Goal: Check status: Check status

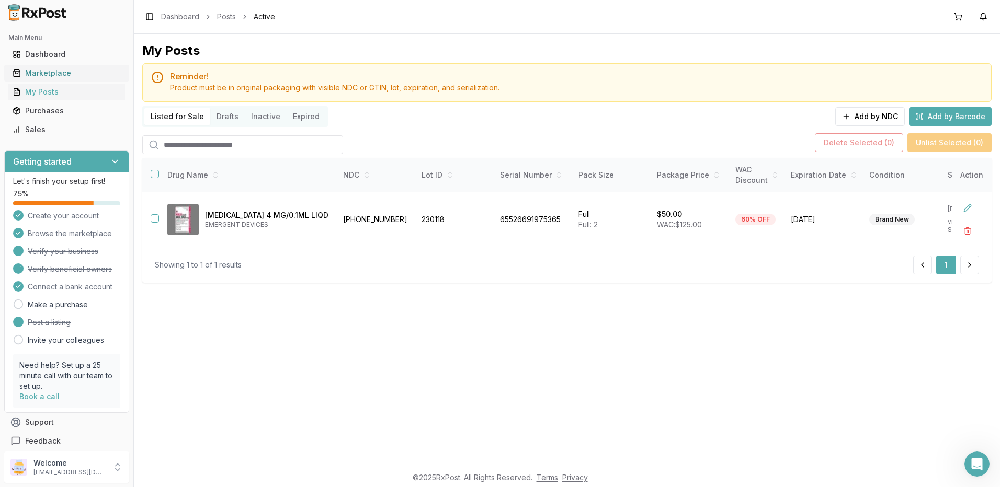
click at [55, 70] on div "Marketplace" at bounding box center [67, 73] width 108 height 10
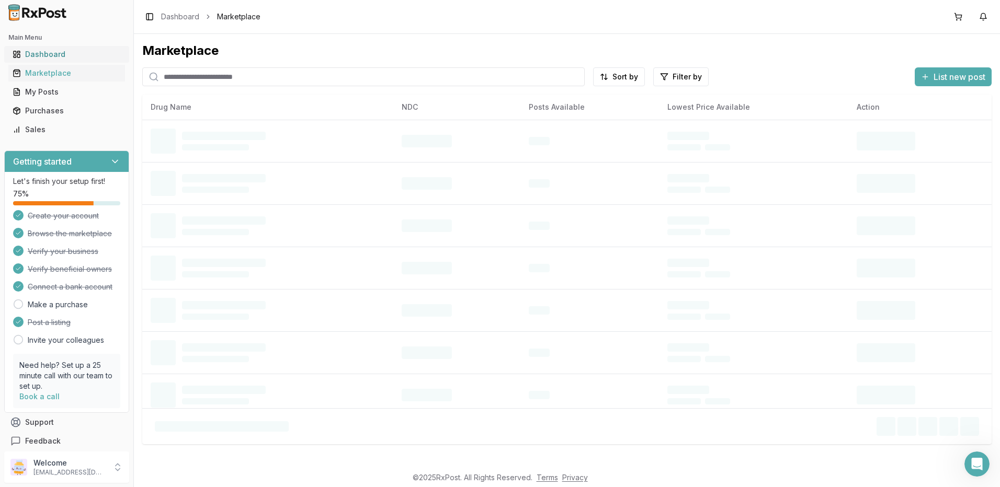
click at [52, 53] on div "Dashboard" at bounding box center [67, 54] width 108 height 10
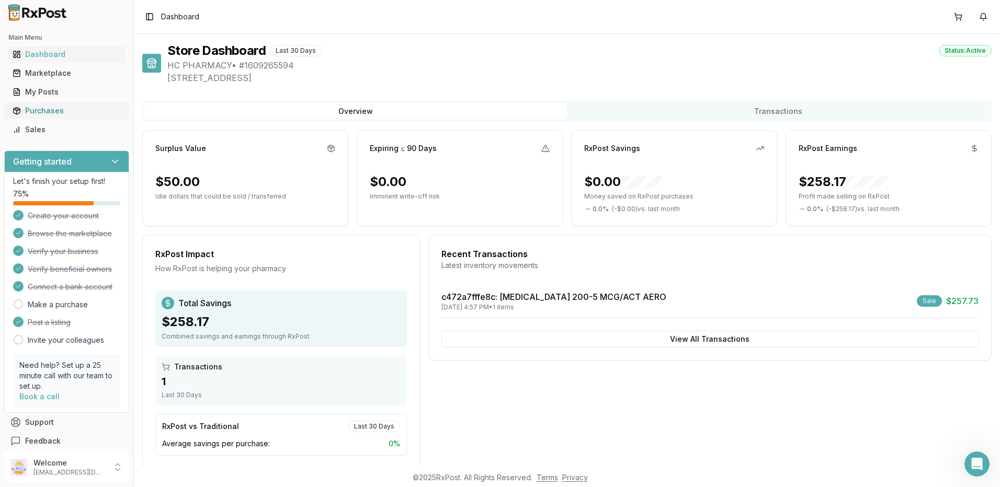
click at [51, 111] on div "Purchases" at bounding box center [67, 111] width 108 height 10
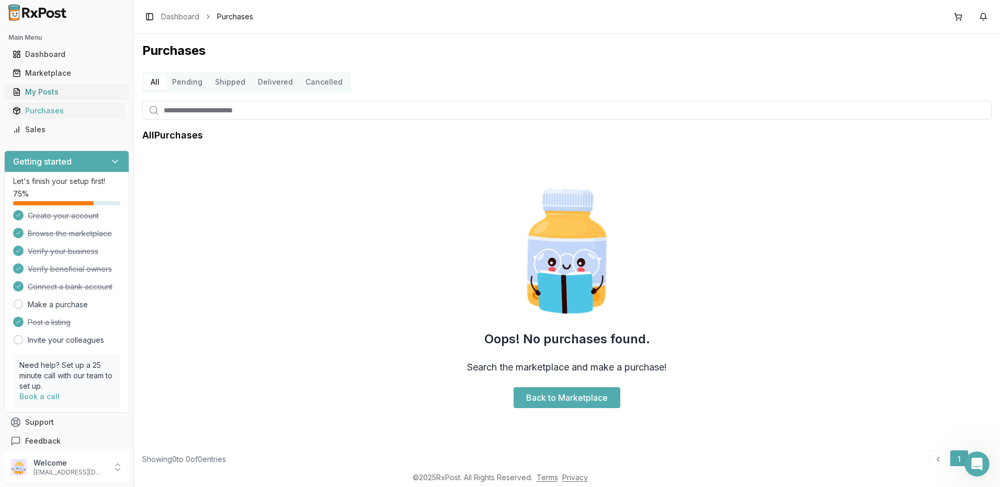
click at [53, 90] on div "My Posts" at bounding box center [67, 92] width 108 height 10
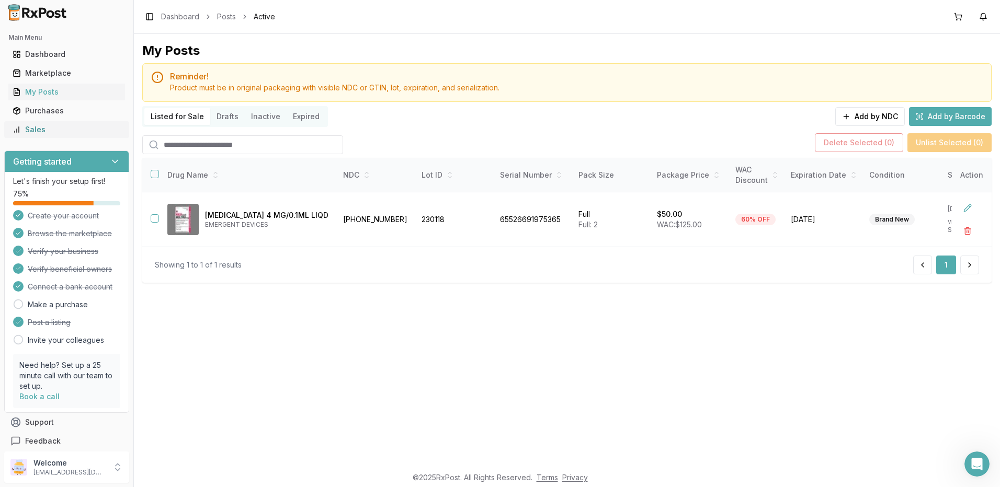
click at [41, 132] on div "Sales" at bounding box center [67, 129] width 108 height 10
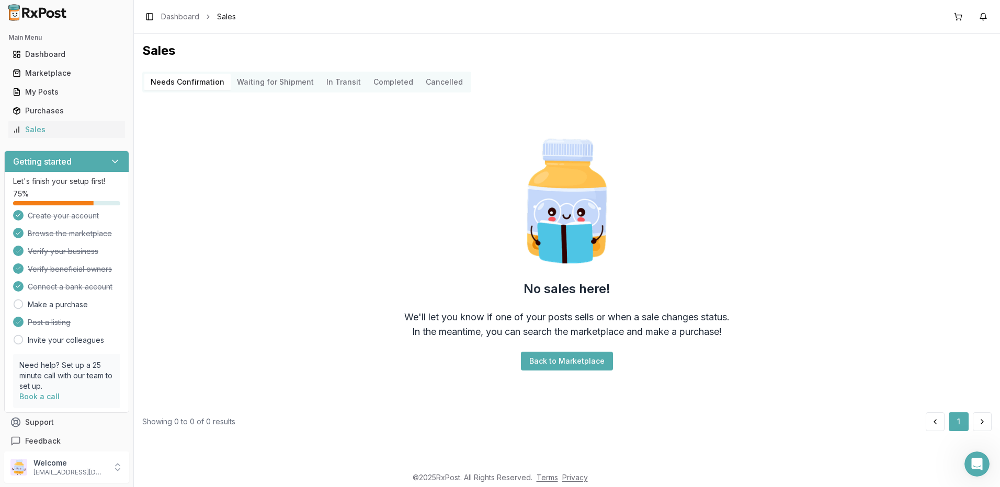
click at [344, 85] on Transit "In Transit" at bounding box center [343, 82] width 47 height 17
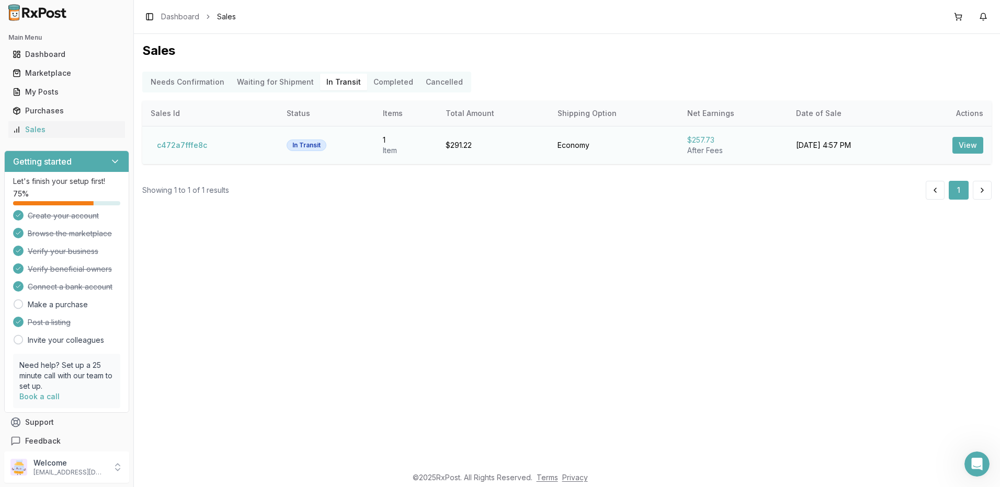
click at [966, 145] on button "View" at bounding box center [967, 145] width 31 height 17
